Goal: Communication & Community: Answer question/provide support

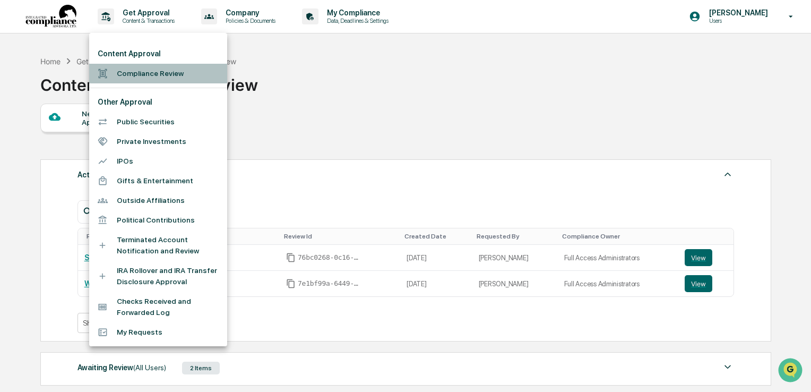
click at [144, 68] on li "Compliance Review" at bounding box center [158, 74] width 138 height 20
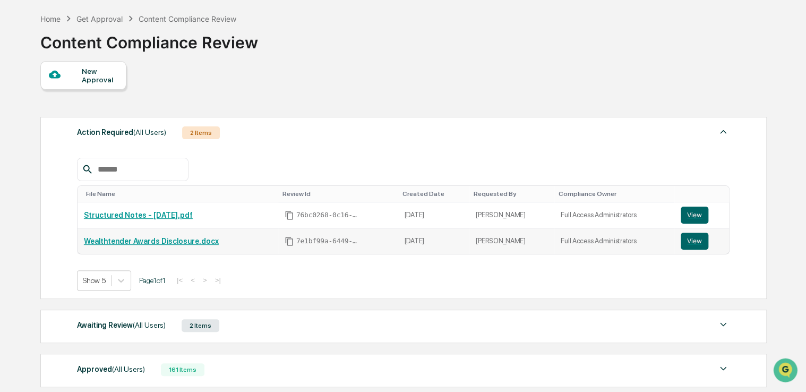
scroll to position [106, 0]
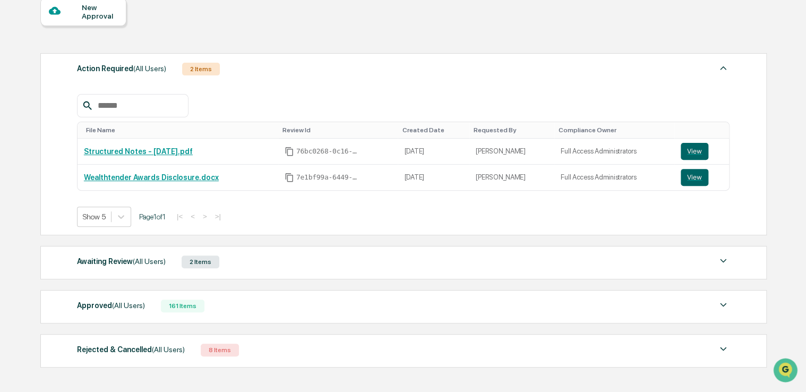
click at [141, 260] on span "(All Users)" at bounding box center [149, 261] width 33 height 8
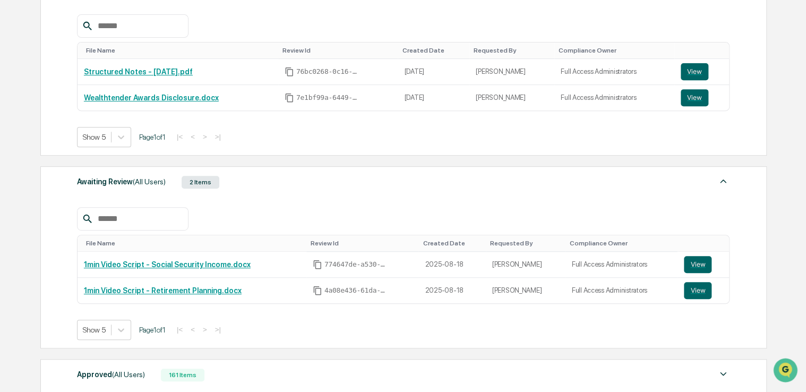
scroll to position [212, 0]
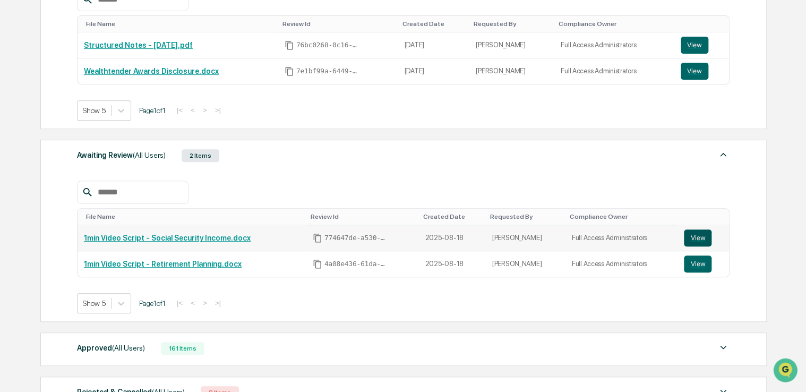
click at [694, 236] on button "View" at bounding box center [698, 237] width 28 height 17
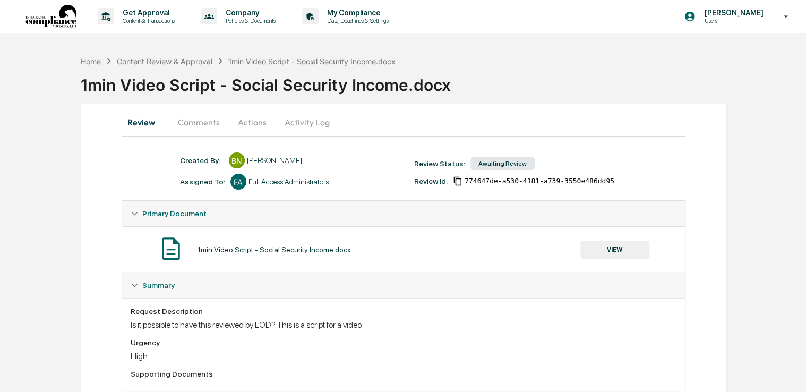
click at [207, 122] on button "Comments" at bounding box center [198, 121] width 59 height 25
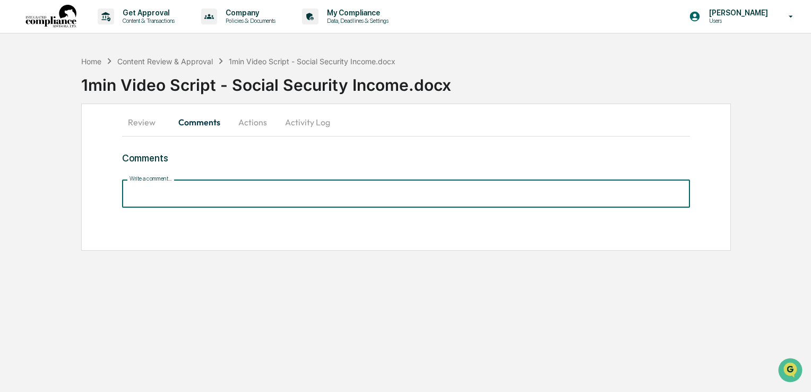
click at [228, 192] on input "Write a comment..." at bounding box center [406, 193] width 568 height 28
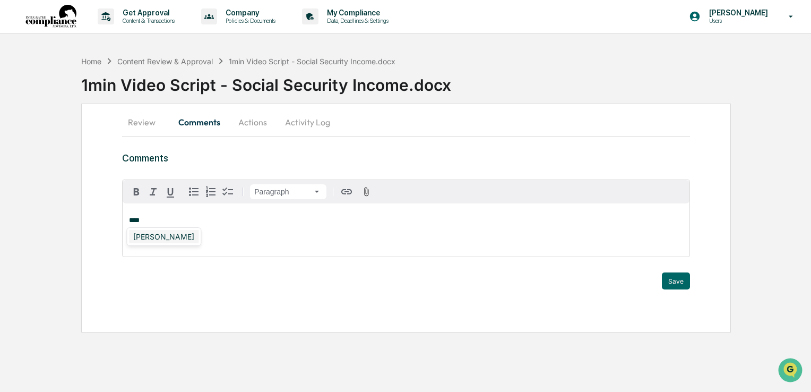
click at [171, 239] on div "Izzy Daboub" at bounding box center [164, 236] width 70 height 13
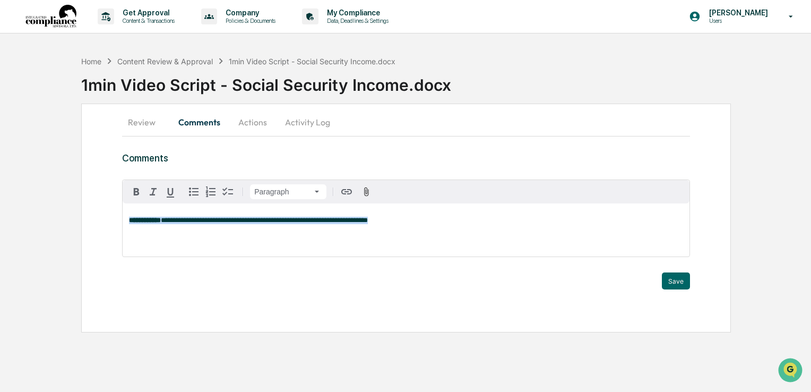
drag, startPoint x: 384, startPoint y: 219, endPoint x: 88, endPoint y: 209, distance: 296.8
click at [88, 209] on div "**********" at bounding box center [406, 217] width 650 height 229
click at [676, 282] on button "Save" at bounding box center [676, 280] width 28 height 17
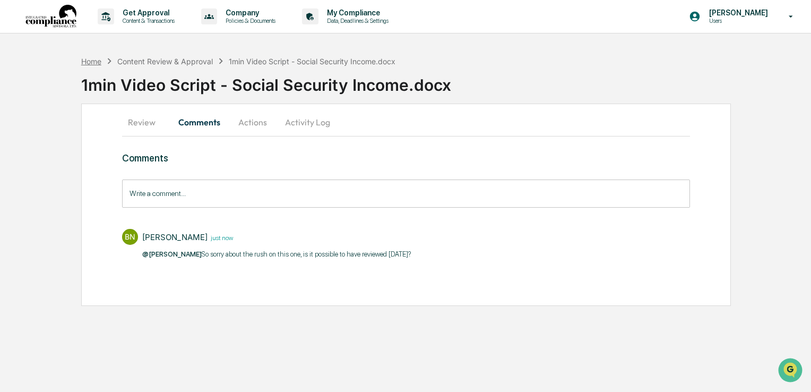
click at [88, 60] on div "Home" at bounding box center [91, 61] width 20 height 9
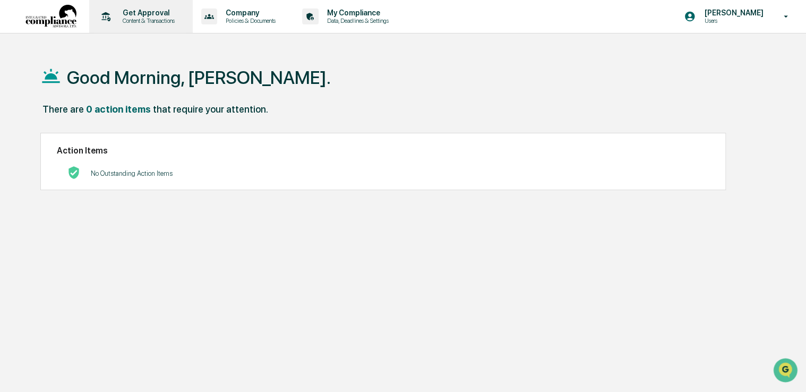
click at [119, 28] on div "Get Approval Content & Transactions" at bounding box center [139, 16] width 93 height 33
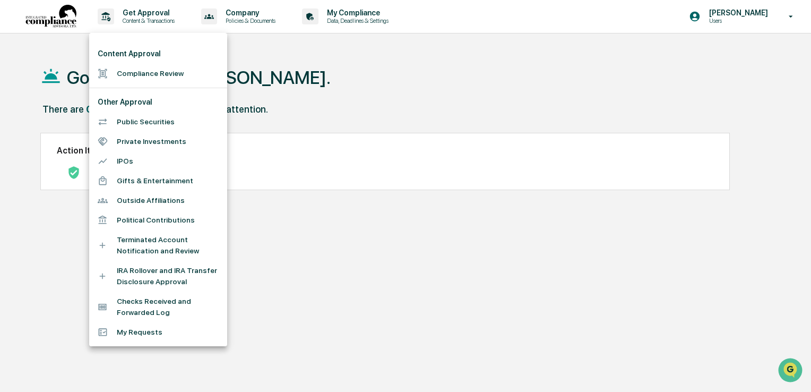
click at [129, 80] on li "Compliance Review" at bounding box center [158, 74] width 138 height 20
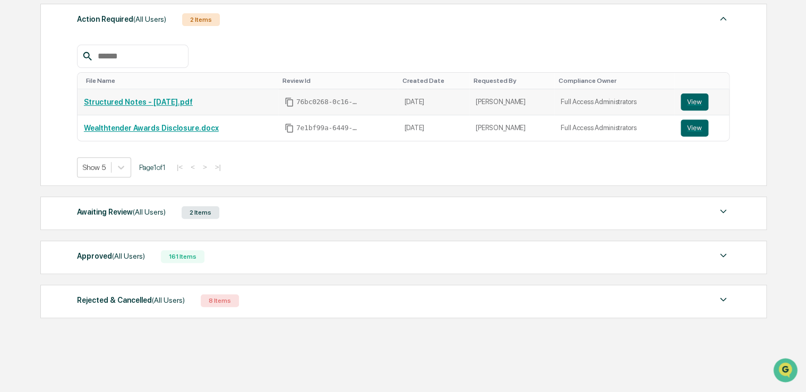
scroll to position [159, 0]
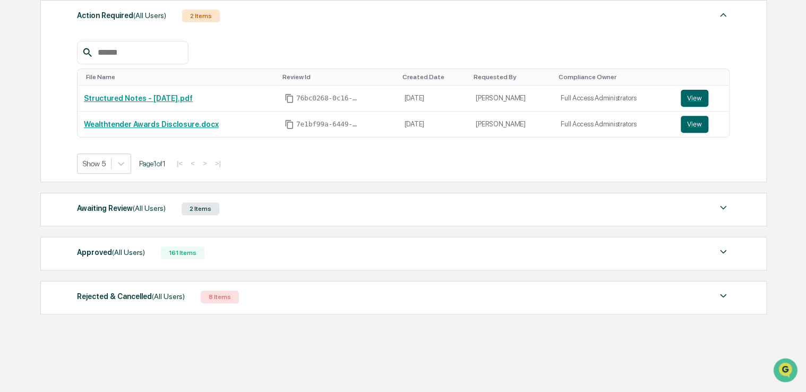
click at [117, 209] on div "Awaiting Review (All Users)" at bounding box center [121, 208] width 89 height 14
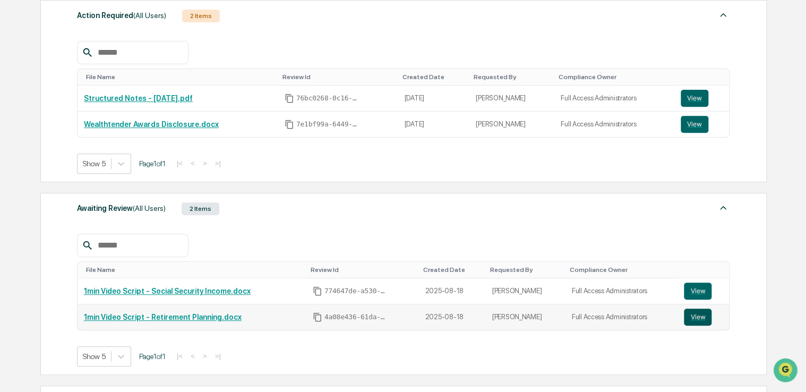
click at [698, 311] on button "View" at bounding box center [698, 316] width 28 height 17
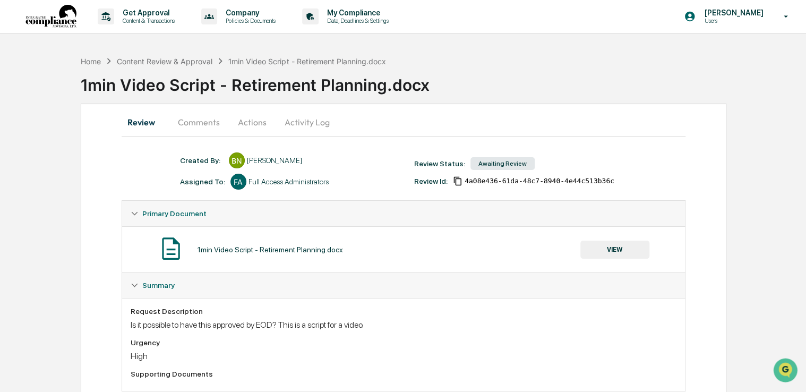
click at [219, 125] on button "Comments" at bounding box center [198, 121] width 59 height 25
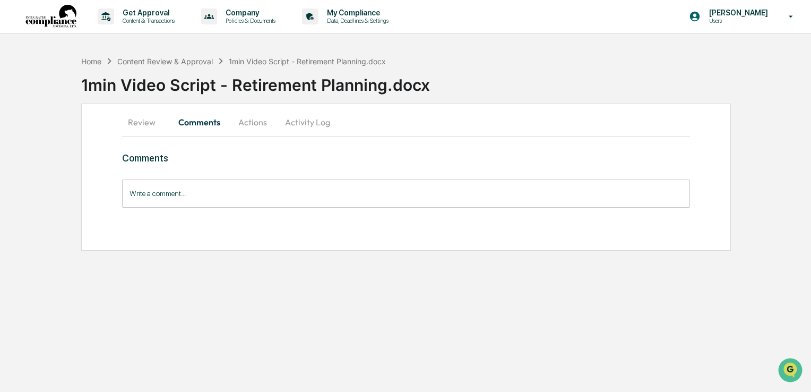
click at [220, 195] on input "Write a comment..." at bounding box center [406, 193] width 568 height 28
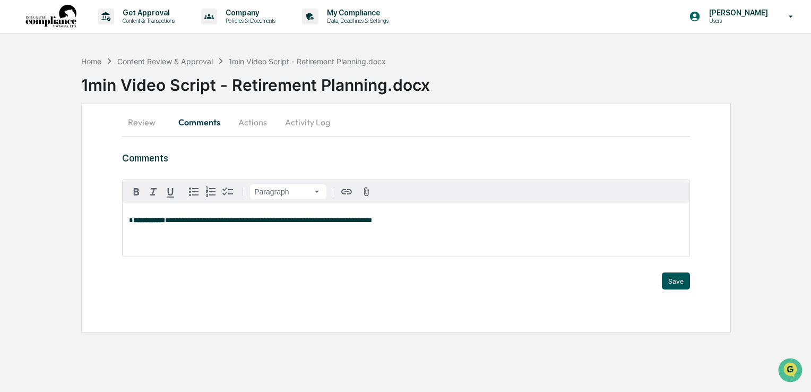
click at [678, 279] on button "Save" at bounding box center [676, 280] width 28 height 17
